Goal: Information Seeking & Learning: Check status

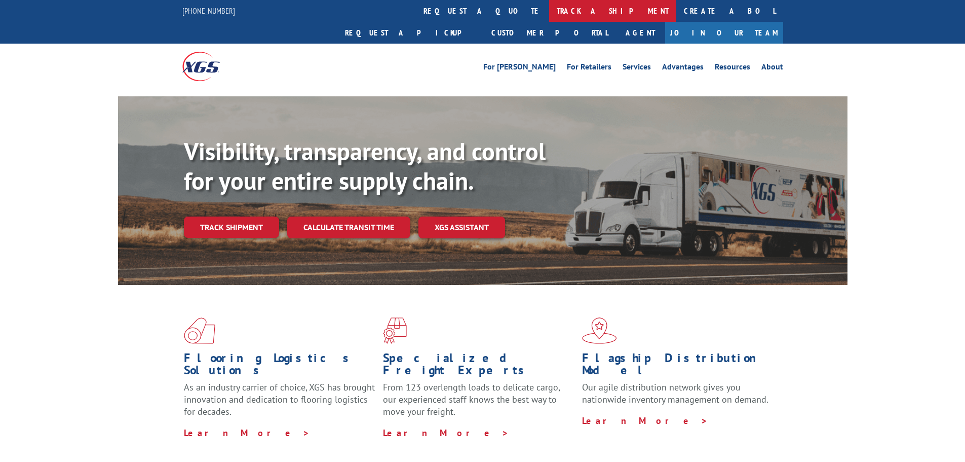
click at [549, 12] on link "track a shipment" at bounding box center [612, 11] width 127 height 22
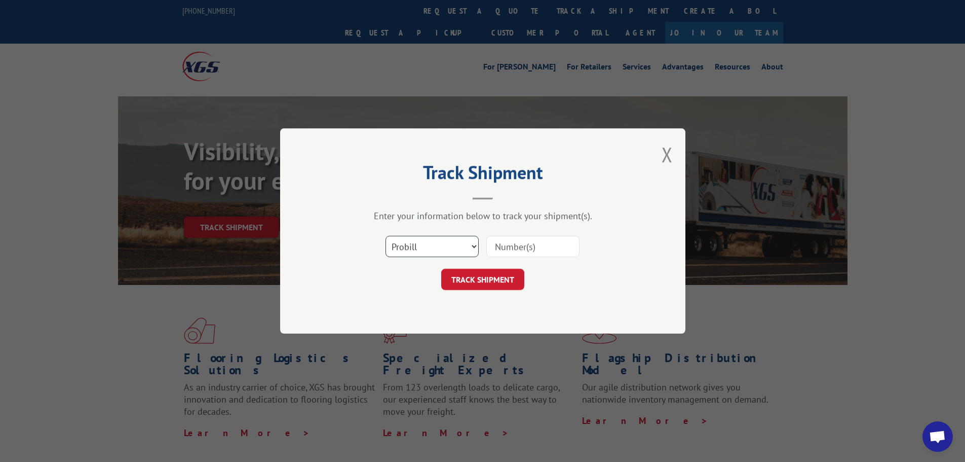
click at [445, 248] on select "Select category... Probill BOL PO" at bounding box center [432, 246] width 93 height 21
select select "bol"
click at [386, 236] on select "Select category... Probill BOL PO" at bounding box center [432, 246] width 93 height 21
drag, startPoint x: 519, startPoint y: 245, endPoint x: 499, endPoint y: 279, distance: 39.4
click at [519, 245] on input at bounding box center [532, 246] width 93 height 21
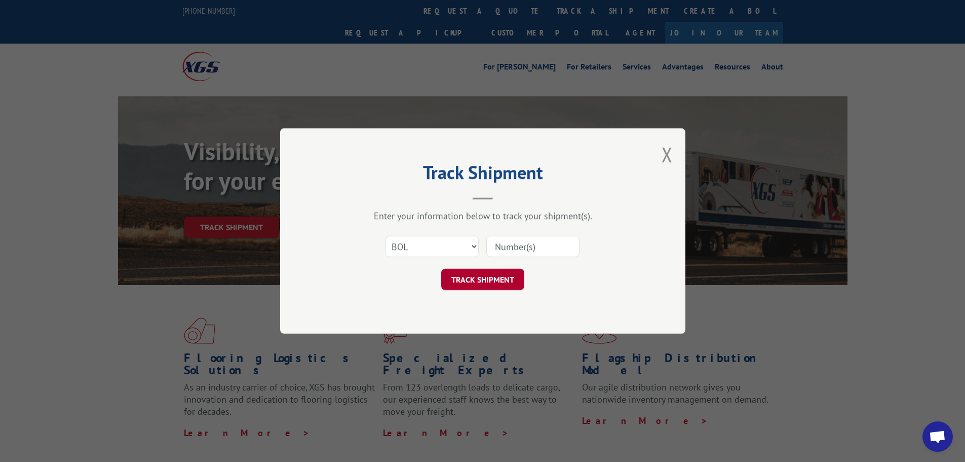
paste input "6100046900"
type input "6100046900"
click at [486, 281] on button "TRACK SHIPMENT" at bounding box center [482, 279] width 83 height 21
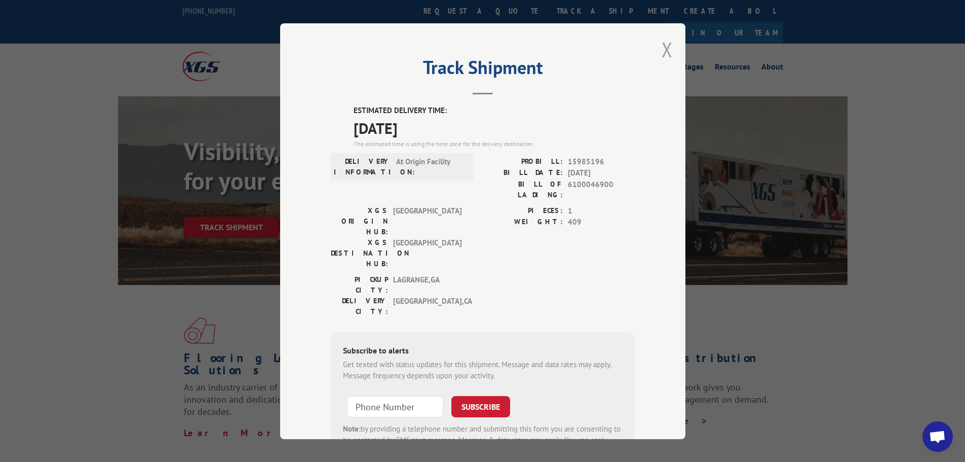
click at [664, 47] on button "Close modal" at bounding box center [667, 49] width 11 height 27
